Goal: Information Seeking & Learning: Find specific fact

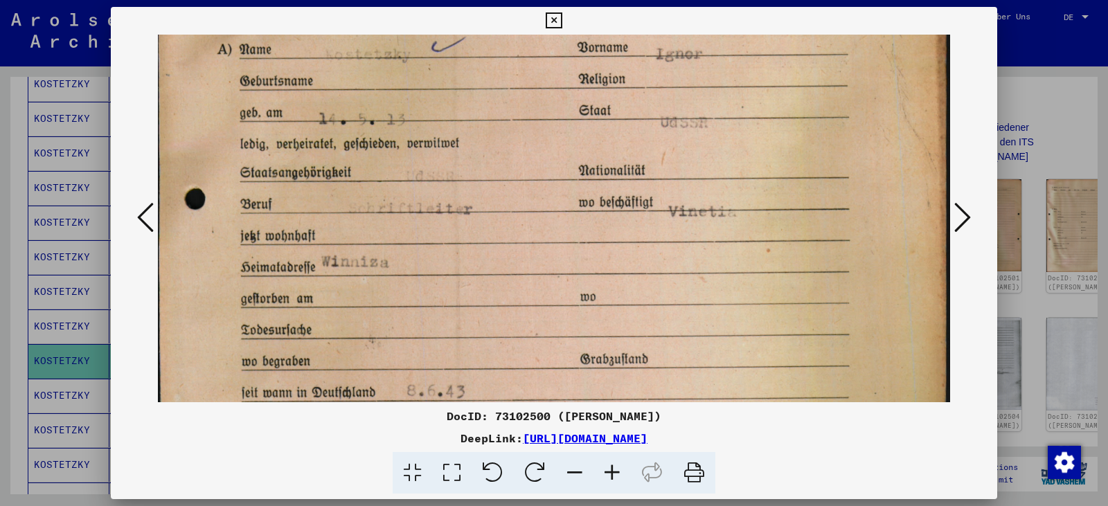
scroll to position [263, 0]
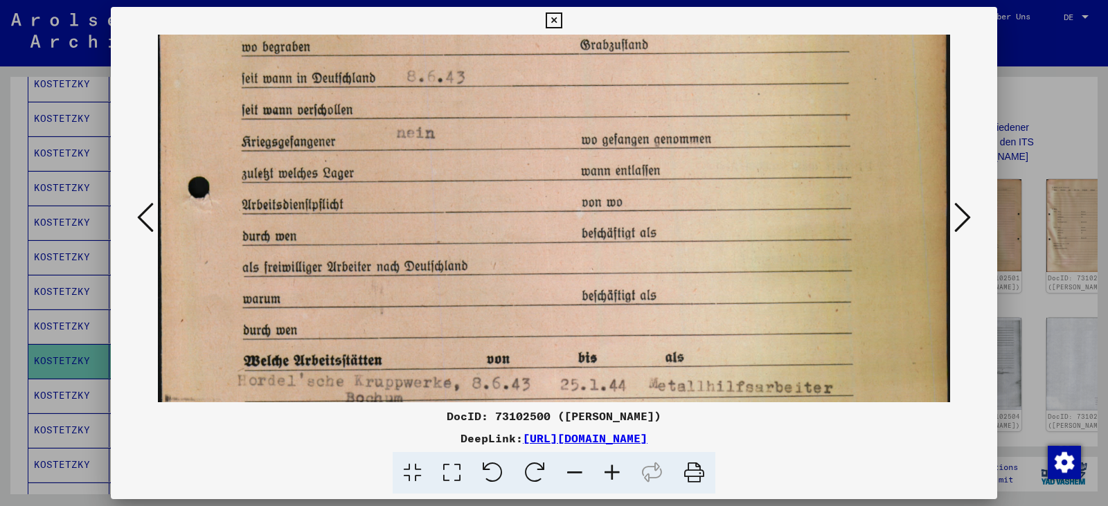
drag, startPoint x: 333, startPoint y: 215, endPoint x: 335, endPoint y: 13, distance: 202.2
click at [335, 13] on div "DocID: 73102500 ([PERSON_NAME]) DeepLink: [URL][DOMAIN_NAME]" at bounding box center [554, 251] width 886 height 488
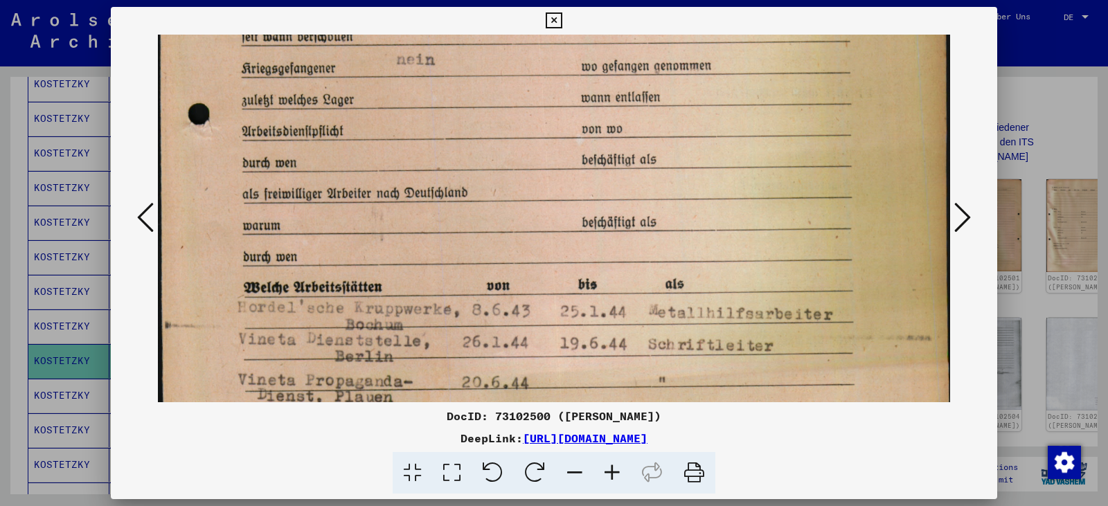
scroll to position [657, 0]
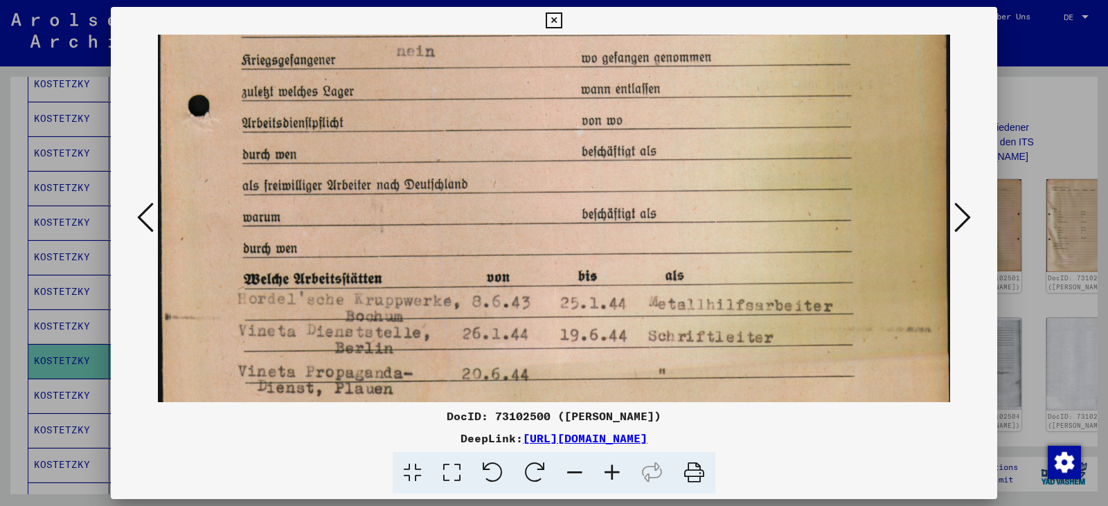
drag, startPoint x: 357, startPoint y: 207, endPoint x: 352, endPoint y: 132, distance: 75.6
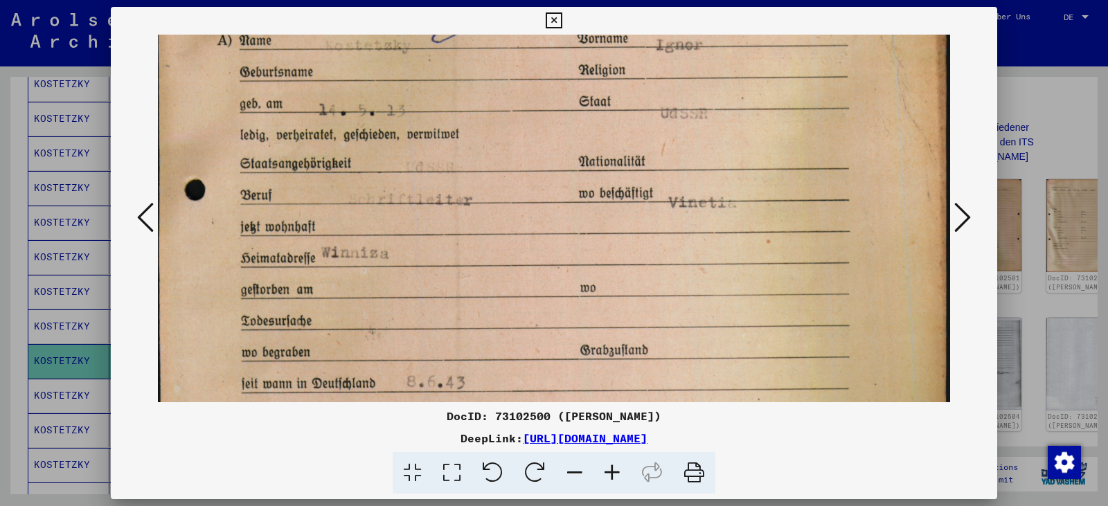
drag, startPoint x: 600, startPoint y: 152, endPoint x: 638, endPoint y: 539, distance: 389.0
click at [638, 506] on html "Suchen Archiv erkunden Spenden Newsletter Hilfe Kontakt Über Uns Suchen Archiv …" at bounding box center [554, 253] width 1108 height 506
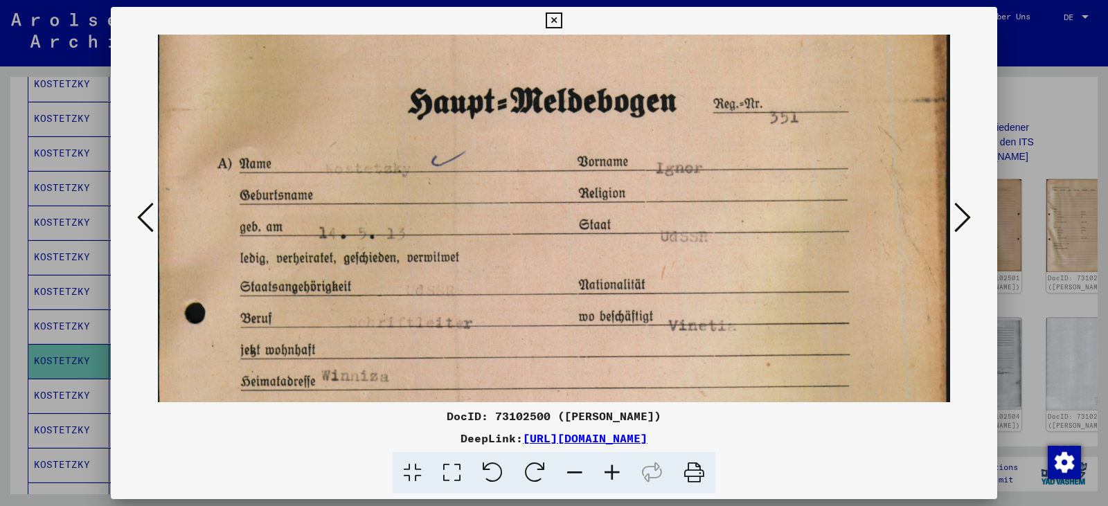
scroll to position [102, 0]
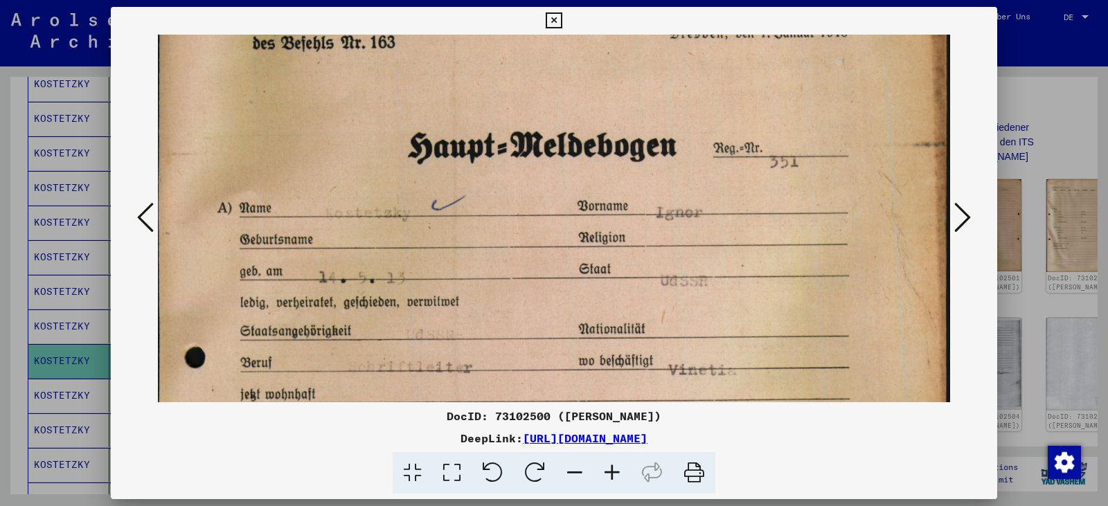
drag, startPoint x: 517, startPoint y: 251, endPoint x: 542, endPoint y: 411, distance: 162.5
click at [542, 411] on div "DocID: 73102500 ([PERSON_NAME]) DeepLink: [URL][DOMAIN_NAME]" at bounding box center [554, 251] width 886 height 488
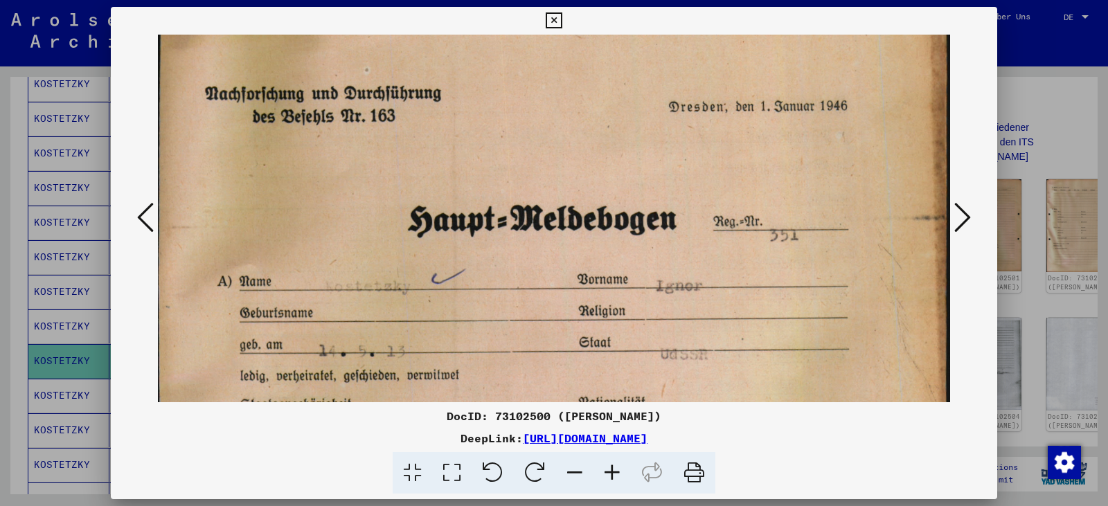
scroll to position [0, 0]
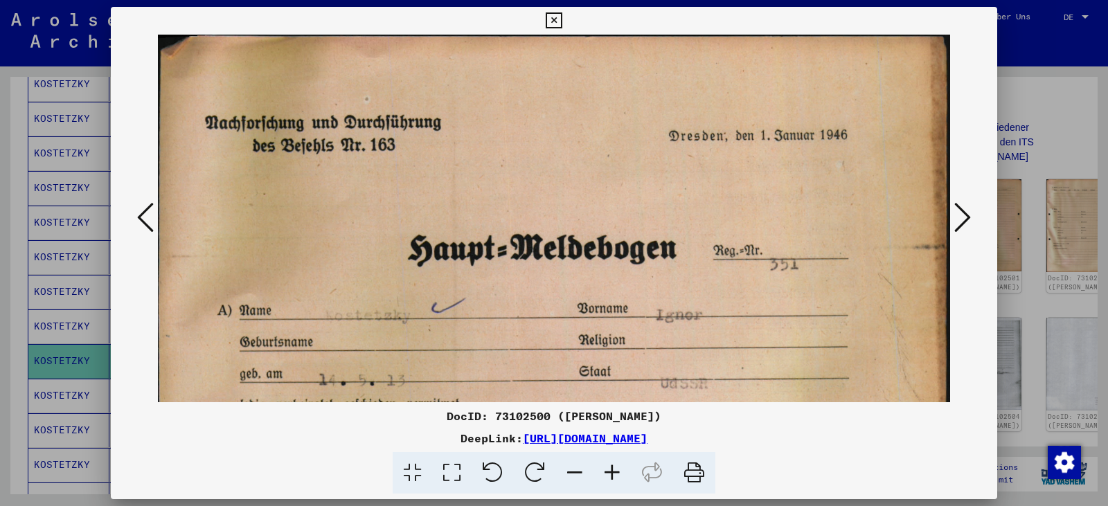
drag, startPoint x: 596, startPoint y: 141, endPoint x: 591, endPoint y: 263, distance: 122.0
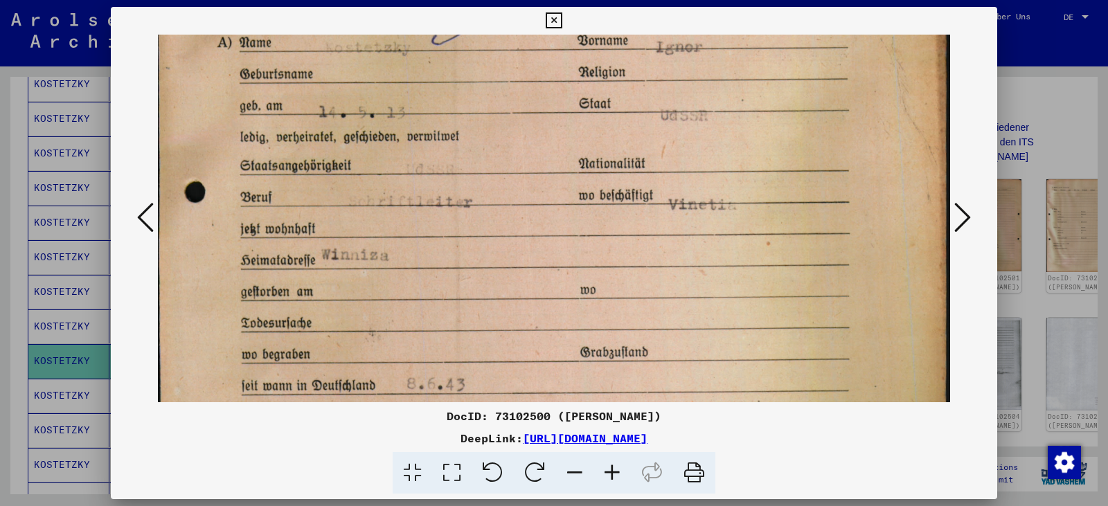
drag, startPoint x: 443, startPoint y: 346, endPoint x: 412, endPoint y: 79, distance: 269.1
click at [412, 79] on img at bounding box center [554, 333] width 792 height 1132
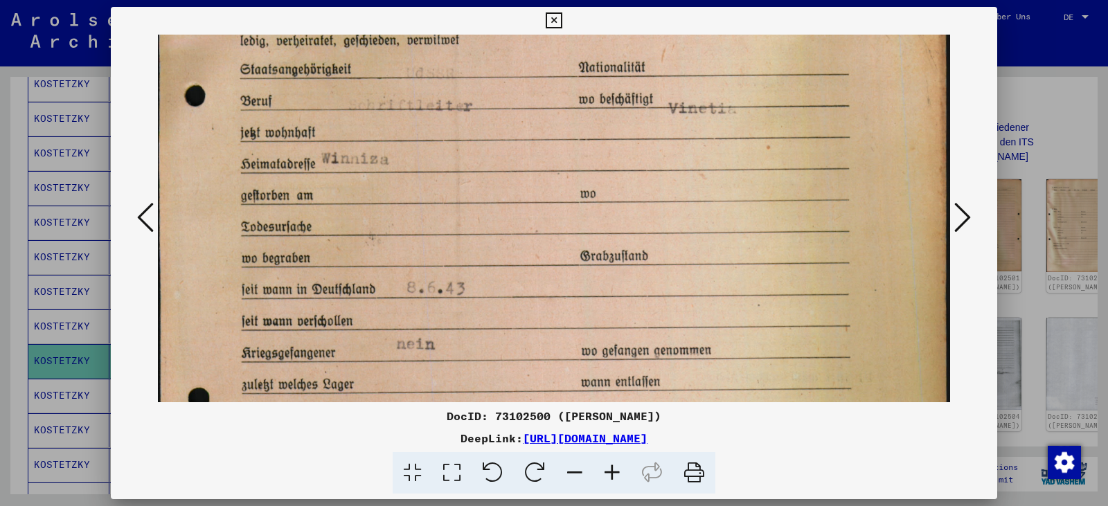
drag, startPoint x: 424, startPoint y: 263, endPoint x: 409, endPoint y: 84, distance: 180.1
click at [409, 84] on img at bounding box center [554, 236] width 792 height 1132
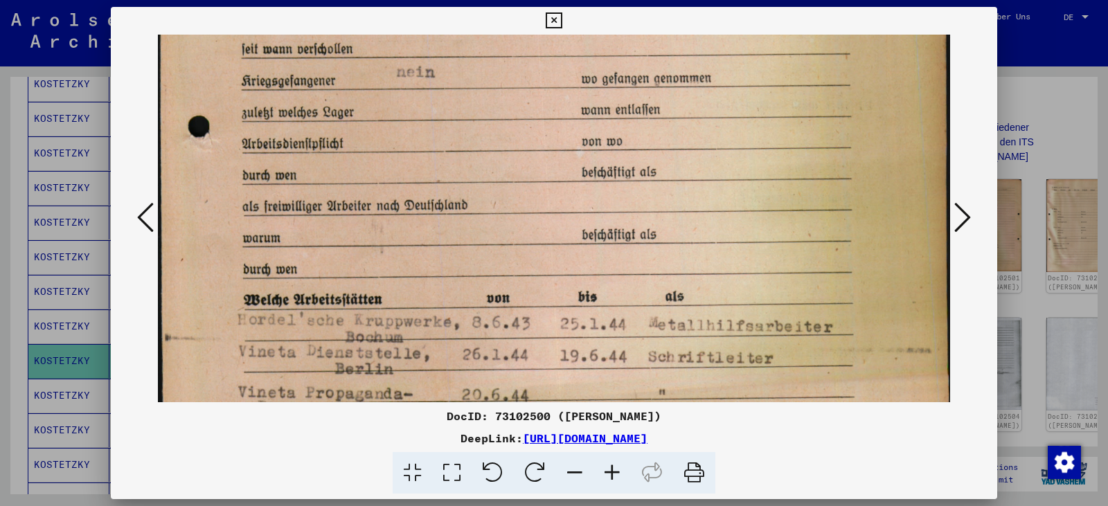
drag, startPoint x: 422, startPoint y: 246, endPoint x: 411, endPoint y: 15, distance: 231.5
click at [411, 15] on div "DocID: 73102500 ([PERSON_NAME]) DeepLink: [URL][DOMAIN_NAME]" at bounding box center [554, 251] width 886 height 488
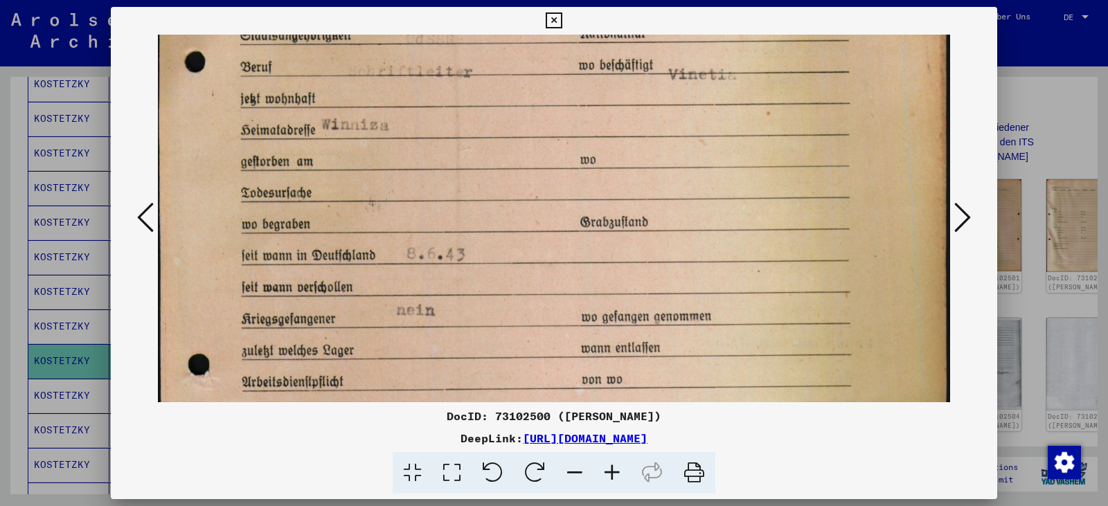
scroll to position [397, 0]
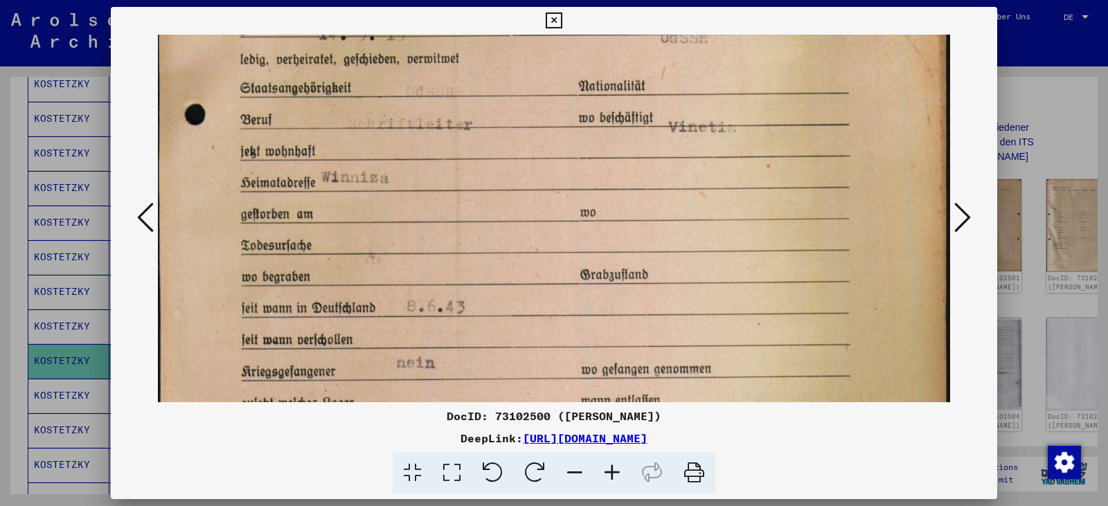
drag, startPoint x: 586, startPoint y: 139, endPoint x: 589, endPoint y: 472, distance: 332.4
click at [589, 472] on div "DocID: 73102500 ([PERSON_NAME]) DeepLink: [URL][DOMAIN_NAME]" at bounding box center [554, 251] width 886 height 488
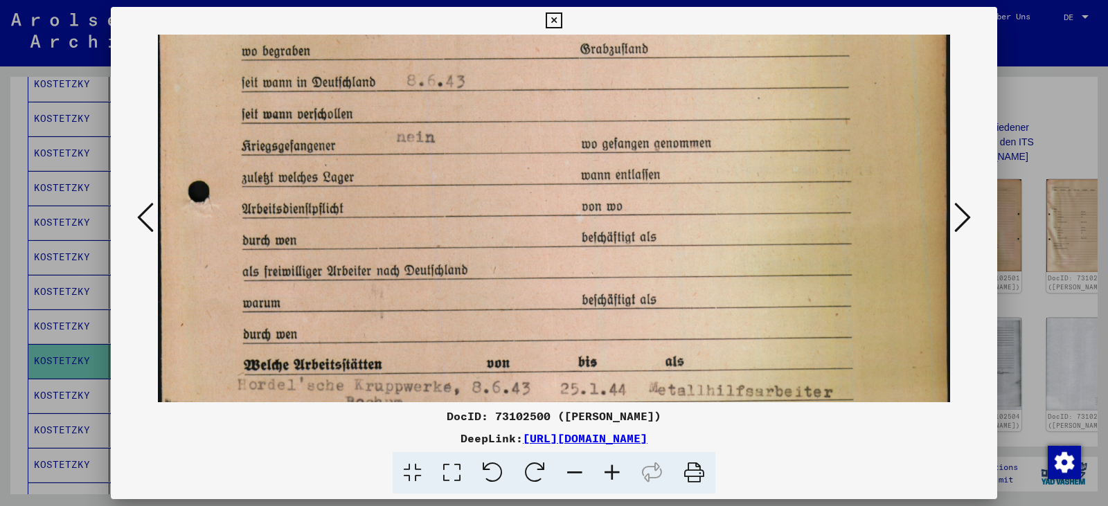
scroll to position [605, 0]
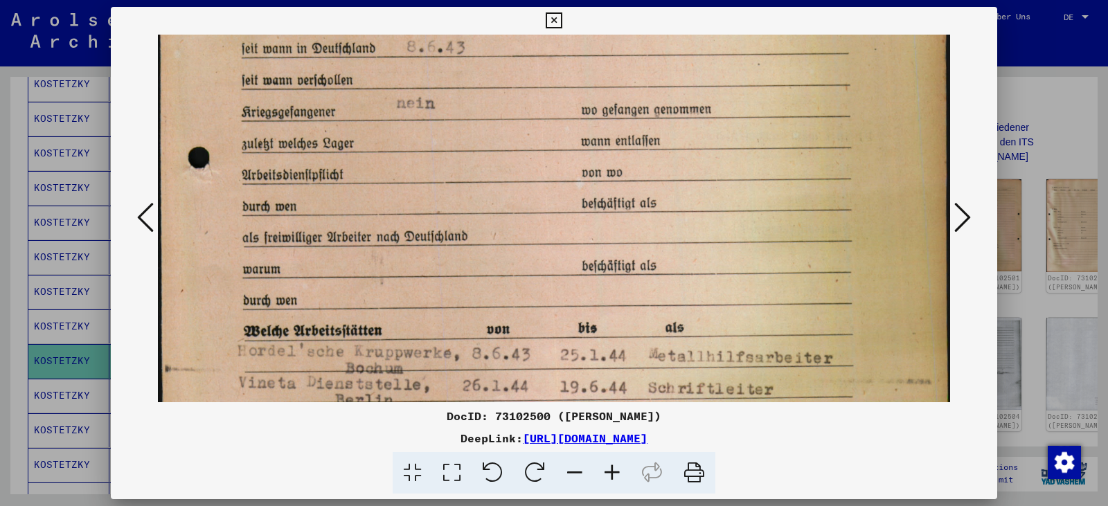
drag, startPoint x: 543, startPoint y: 307, endPoint x: 480, endPoint y: 48, distance: 267.2
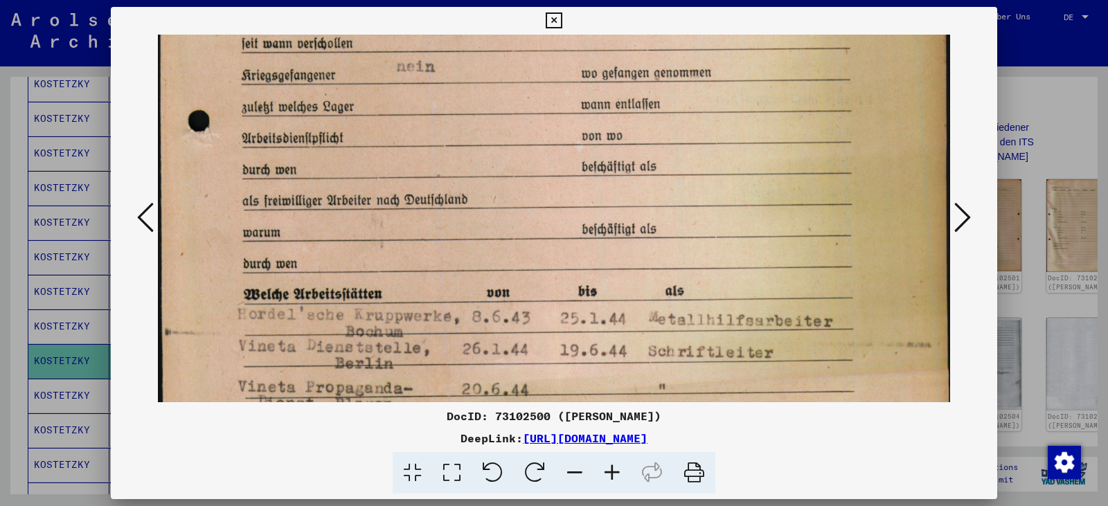
scroll to position [659, 0]
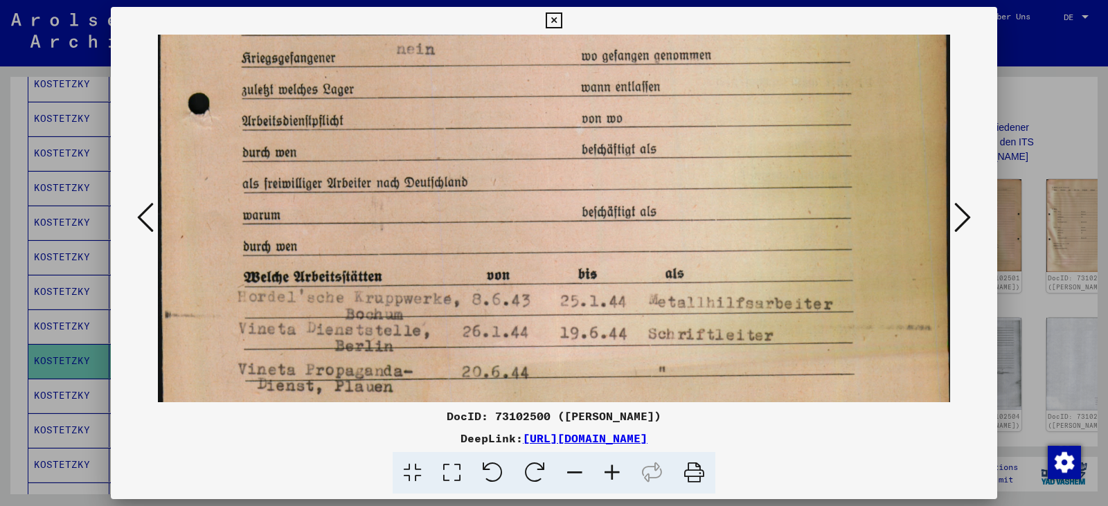
drag, startPoint x: 481, startPoint y: 127, endPoint x: 478, endPoint y: 73, distance: 54.1
click at [958, 220] on icon at bounding box center [962, 217] width 17 height 33
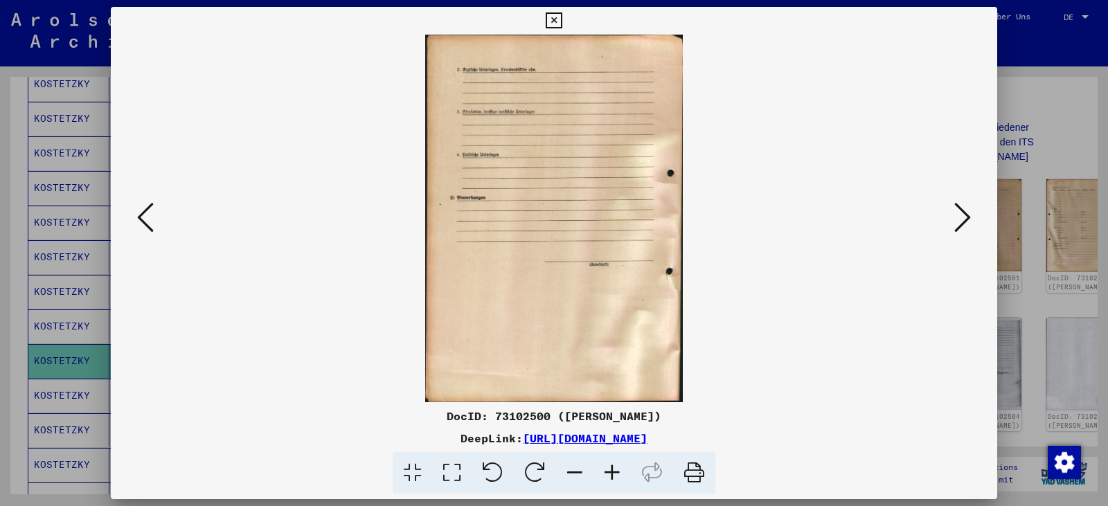
scroll to position [0, 0]
click at [551, 17] on icon at bounding box center [554, 20] width 16 height 17
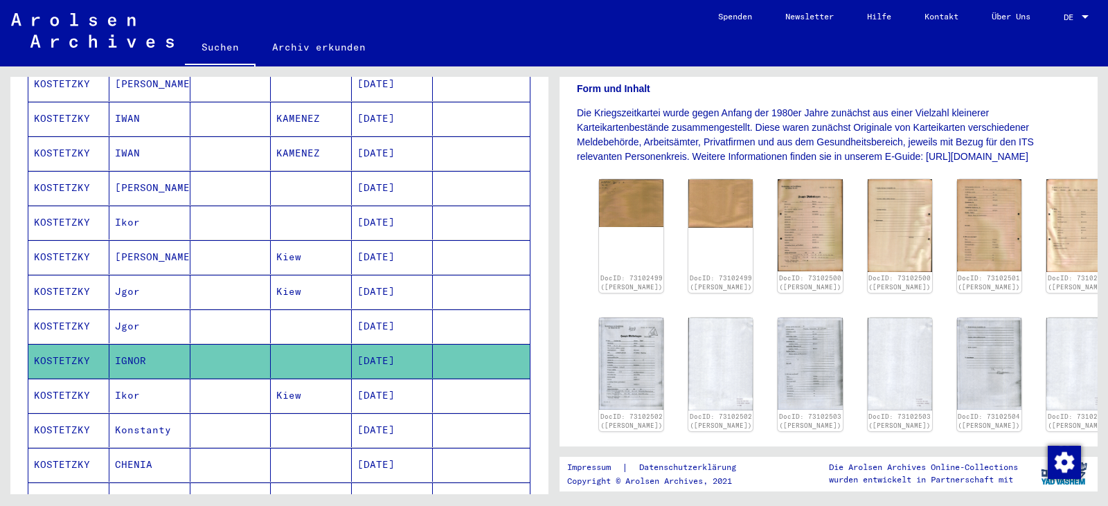
click at [395, 380] on mat-cell "[DATE]" at bounding box center [392, 396] width 81 height 34
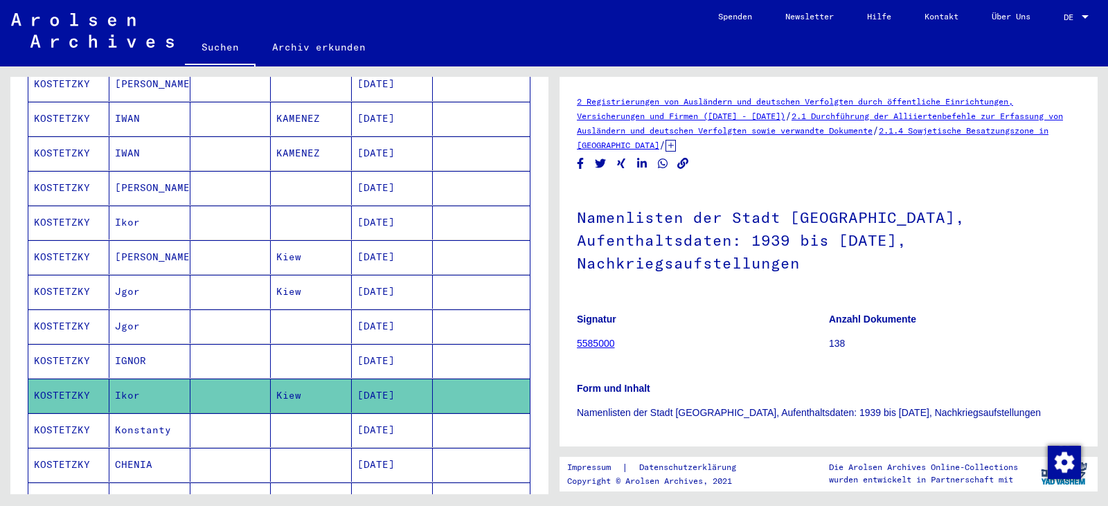
click at [433, 415] on mat-cell at bounding box center [481, 430] width 97 height 34
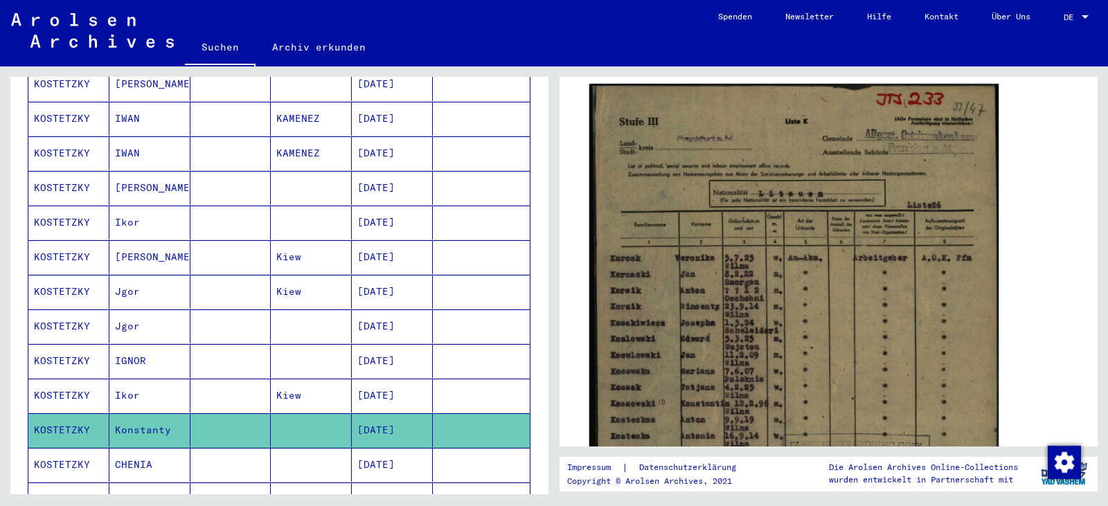
scroll to position [254, 0]
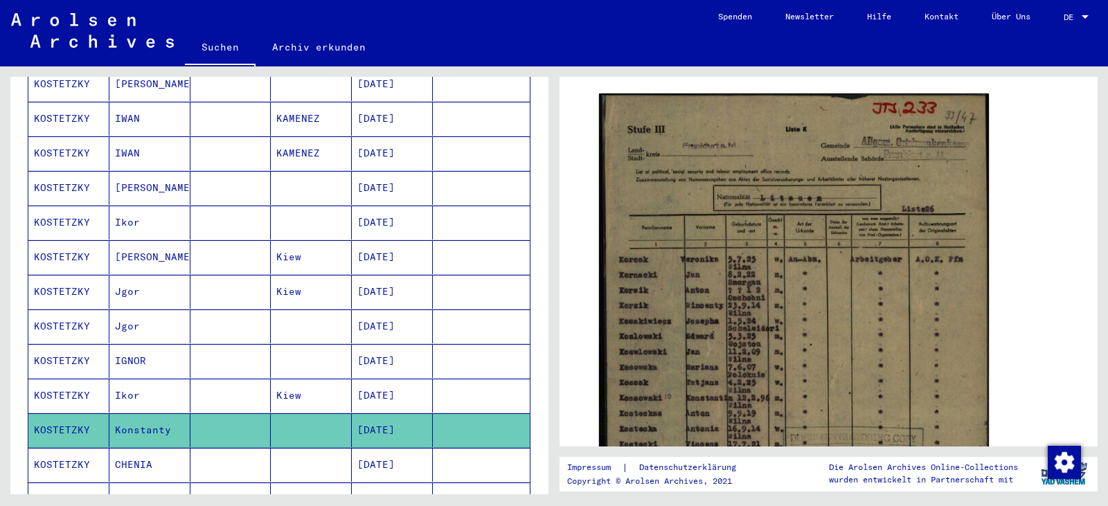
click at [406, 350] on mat-cell "[DATE]" at bounding box center [392, 361] width 81 height 34
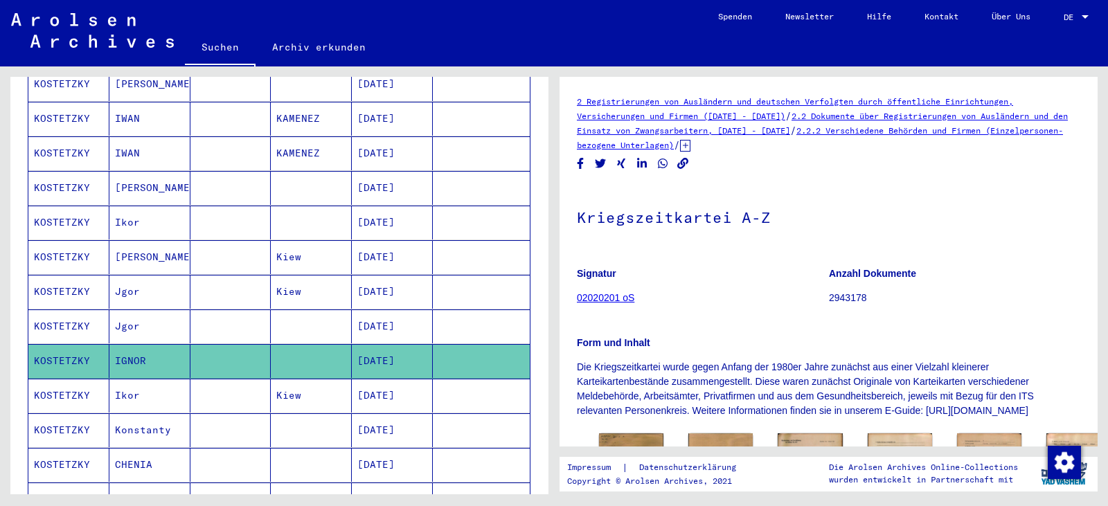
click at [387, 280] on mat-cell "[DATE]" at bounding box center [392, 292] width 81 height 34
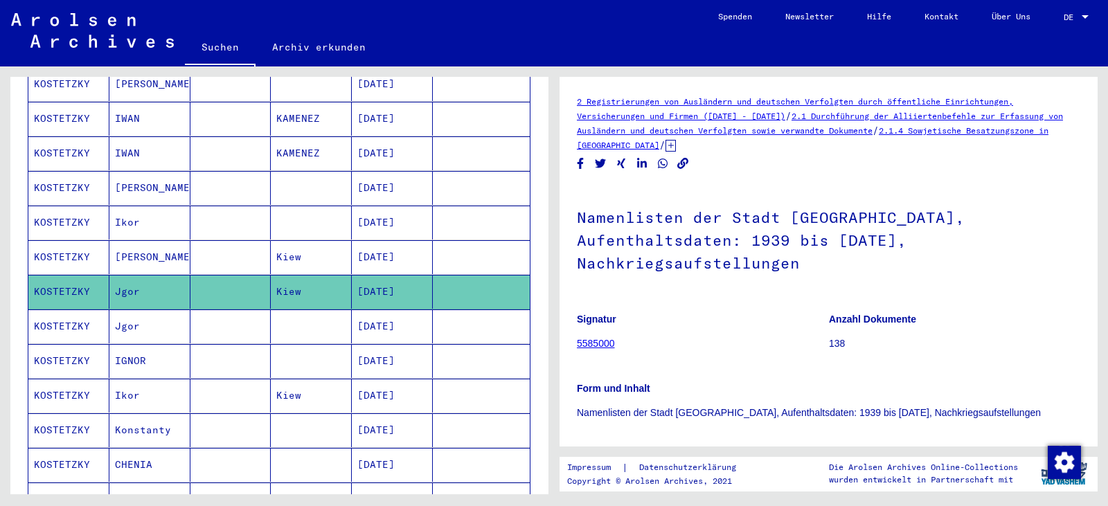
click at [387, 247] on mat-cell "[DATE]" at bounding box center [392, 257] width 81 height 34
